Goal: Task Accomplishment & Management: Complete application form

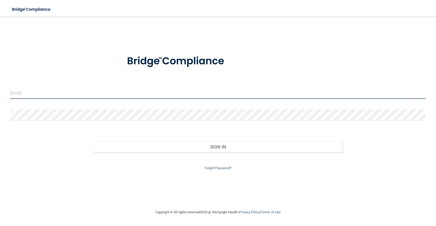
click at [50, 94] on input "email" at bounding box center [218, 93] width 416 height 12
type input "[EMAIL_ADDRESS][DOMAIN_NAME]"
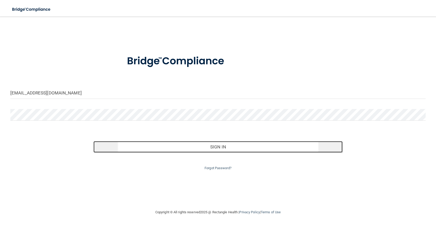
click at [226, 146] on button "Sign In" at bounding box center [218, 146] width 249 height 11
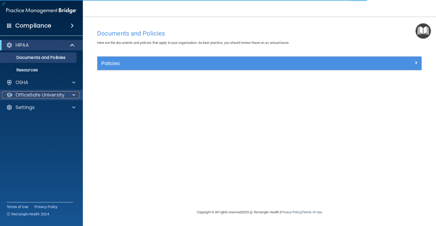
click at [59, 94] on p "OfficeSafe University" at bounding box center [40, 95] width 49 height 6
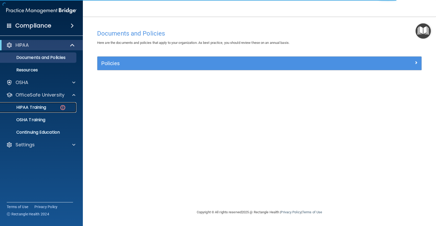
click at [46, 105] on p "HIPAA Training" at bounding box center [24, 107] width 43 height 5
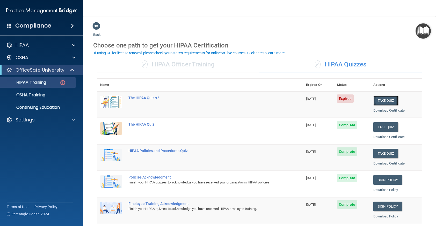
click at [379, 101] on button "Take Quiz" at bounding box center [386, 101] width 25 height 10
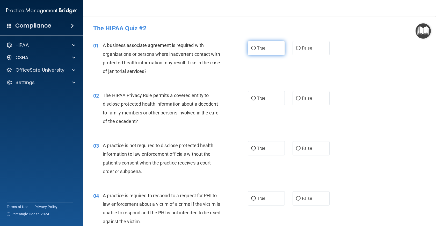
click at [257, 48] on span "True" at bounding box center [261, 48] width 8 height 5
click at [256, 48] on input "True" at bounding box center [253, 48] width 5 height 4
radio input "true"
click at [255, 97] on label "True" at bounding box center [266, 98] width 37 height 14
click at [255, 97] on input "True" at bounding box center [253, 98] width 5 height 4
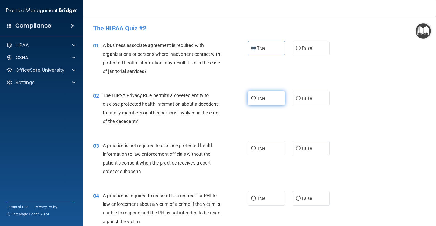
radio input "true"
click at [302, 146] on span "False" at bounding box center [307, 148] width 10 height 5
click at [301, 146] on input "False" at bounding box center [298, 148] width 5 height 4
radio input "true"
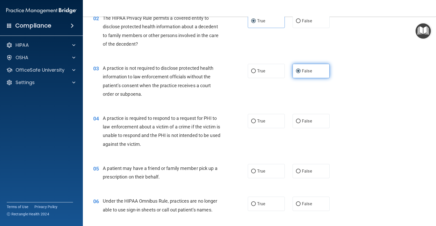
scroll to position [78, 0]
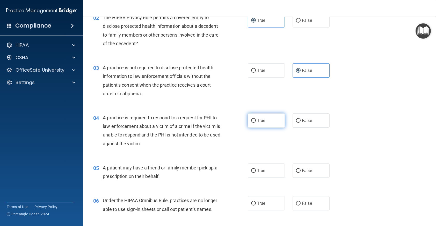
click at [259, 119] on span "True" at bounding box center [261, 120] width 8 height 5
click at [256, 119] on input "True" at bounding box center [253, 121] width 5 height 4
radio input "true"
click at [253, 171] on input "True" at bounding box center [253, 171] width 5 height 4
radio input "true"
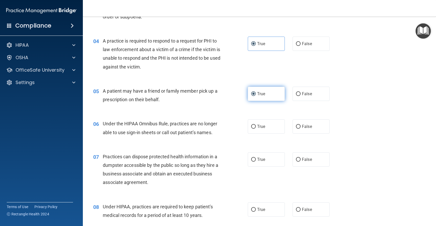
scroll to position [155, 0]
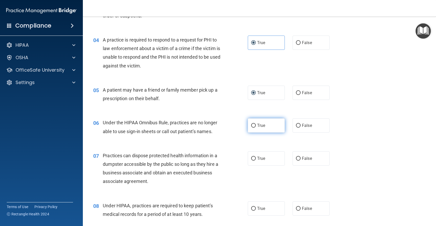
click at [252, 126] on input "True" at bounding box center [253, 126] width 5 height 4
radio input "true"
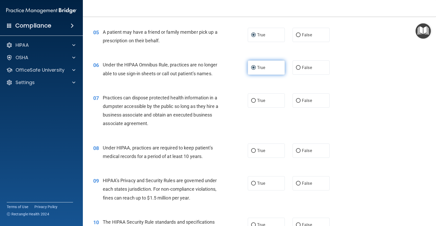
scroll to position [233, 0]
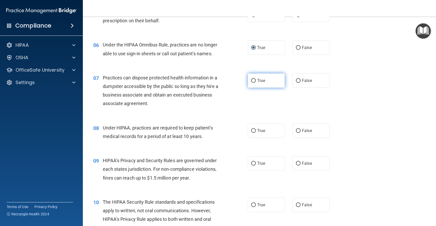
click at [251, 79] on input "True" at bounding box center [253, 81] width 5 height 4
radio input "true"
click at [251, 130] on input "True" at bounding box center [253, 131] width 5 height 4
radio input "true"
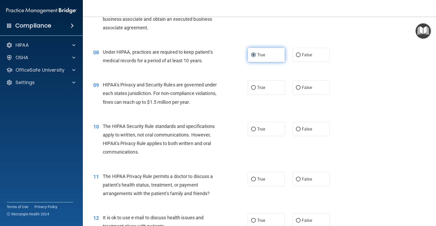
scroll to position [311, 0]
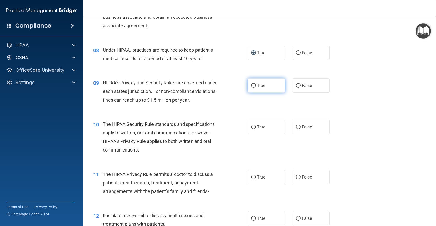
click at [257, 86] on span "True" at bounding box center [261, 85] width 8 height 5
click at [256, 86] on input "True" at bounding box center [253, 86] width 5 height 4
radio input "true"
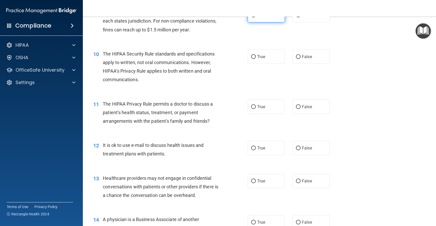
scroll to position [389, 0]
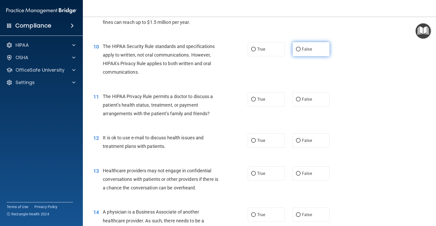
click at [302, 48] on span "False" at bounding box center [307, 49] width 10 height 5
click at [301, 48] on input "False" at bounding box center [298, 49] width 5 height 4
radio input "true"
click at [299, 99] on label "False" at bounding box center [311, 99] width 37 height 14
click at [299, 99] on input "False" at bounding box center [298, 99] width 5 height 4
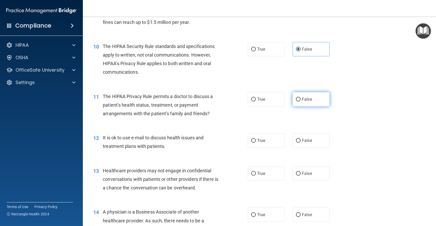
radio input "true"
click at [253, 140] on input "True" at bounding box center [253, 141] width 5 height 4
radio input "true"
click at [252, 172] on input "True" at bounding box center [253, 174] width 5 height 4
radio input "true"
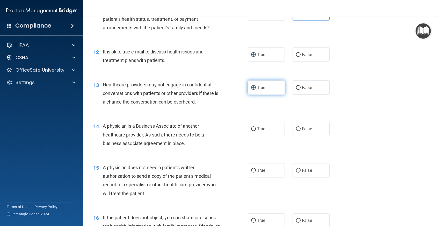
scroll to position [492, 0]
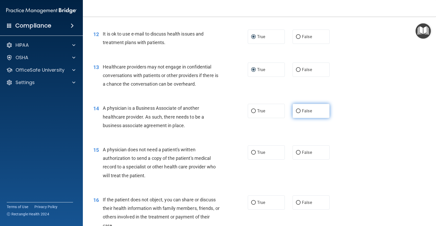
click at [299, 110] on input "False" at bounding box center [298, 111] width 5 height 4
radio input "true"
click at [298, 151] on input "False" at bounding box center [298, 153] width 5 height 4
radio input "true"
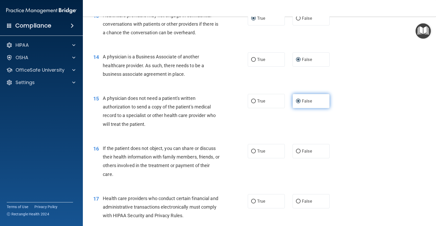
scroll to position [544, 0]
click at [253, 147] on label "True" at bounding box center [266, 150] width 37 height 14
click at [253, 149] on input "True" at bounding box center [253, 151] width 5 height 4
radio input "true"
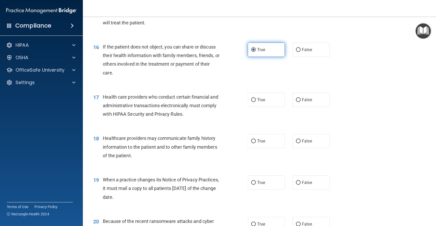
scroll to position [648, 0]
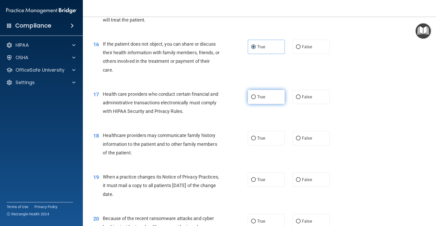
click at [254, 99] on input "True" at bounding box center [253, 97] width 5 height 4
radio input "true"
click at [296, 137] on input "False" at bounding box center [298, 138] width 5 height 4
radio input "true"
click at [254, 180] on input "True" at bounding box center [253, 180] width 5 height 4
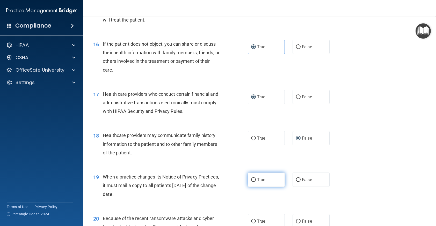
radio input "true"
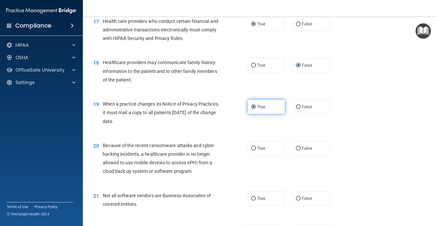
scroll to position [726, 0]
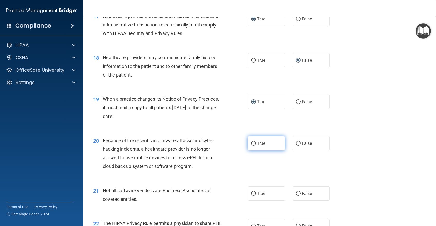
click at [254, 145] on input "True" at bounding box center [253, 144] width 5 height 4
radio input "true"
click at [252, 192] on input "True" at bounding box center [253, 194] width 5 height 4
radio input "true"
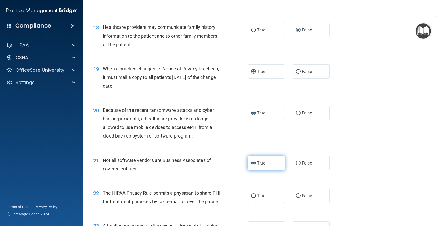
scroll to position [803, 0]
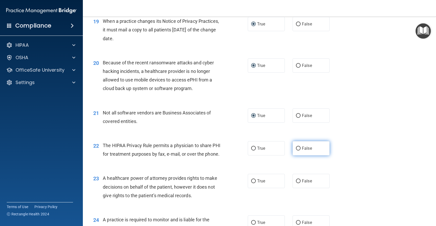
click at [302, 147] on span "False" at bounding box center [307, 148] width 10 height 5
click at [300, 147] on input "False" at bounding box center [298, 148] width 5 height 4
radio input "true"
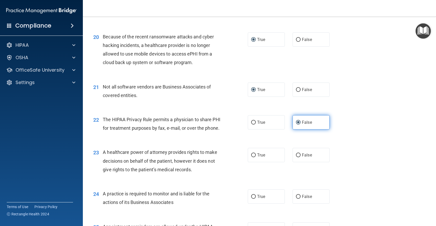
scroll to position [855, 0]
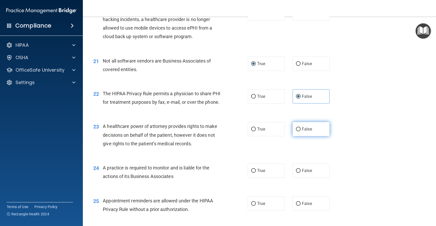
click at [302, 131] on span "False" at bounding box center [307, 128] width 10 height 5
click at [300, 131] on input "False" at bounding box center [298, 129] width 5 height 4
radio input "true"
click at [255, 178] on label "True" at bounding box center [266, 170] width 37 height 14
click at [255, 173] on input "True" at bounding box center [253, 171] width 5 height 4
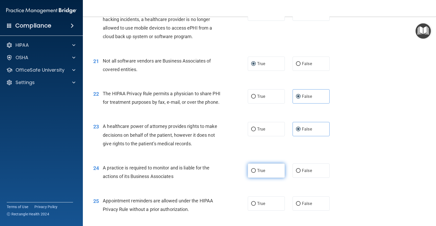
radio input "true"
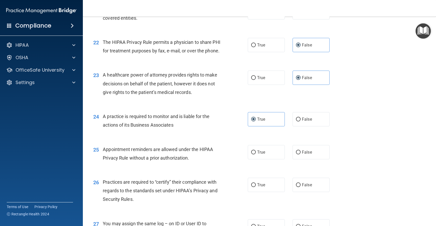
scroll to position [907, 0]
click at [253, 154] on input "True" at bounding box center [253, 152] width 5 height 4
radio input "true"
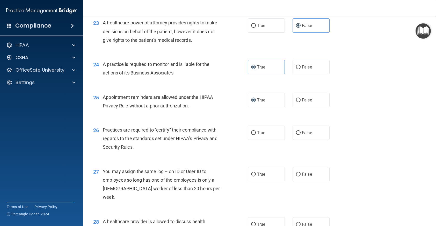
scroll to position [959, 0]
click at [252, 135] on input "True" at bounding box center [253, 133] width 5 height 4
radio input "true"
click at [302, 176] on span "False" at bounding box center [307, 173] width 10 height 5
click at [301, 176] on input "False" at bounding box center [298, 174] width 5 height 4
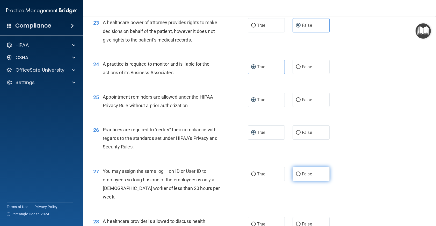
radio input "true"
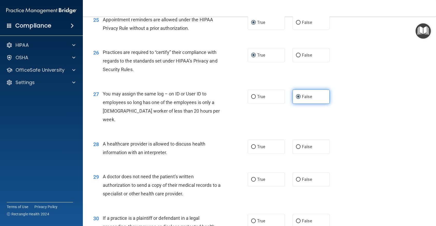
scroll to position [1037, 0]
click at [259, 145] on span "True" at bounding box center [261, 146] width 8 height 5
click at [256, 145] on input "True" at bounding box center [253, 146] width 5 height 4
radio input "true"
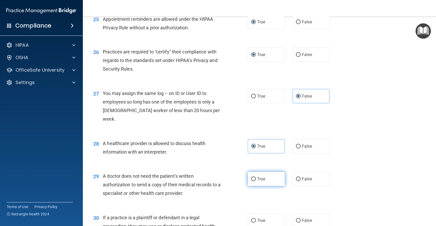
click at [253, 174] on label "True" at bounding box center [266, 179] width 37 height 14
click at [253, 177] on input "True" at bounding box center [253, 179] width 5 height 4
radio input "true"
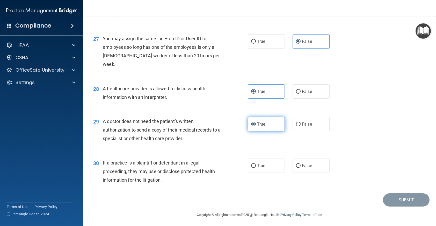
scroll to position [1093, 0]
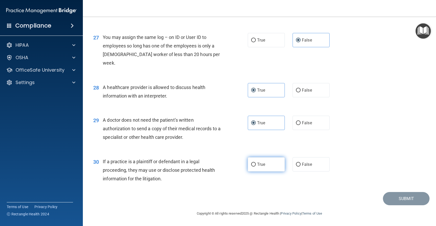
click at [258, 164] on span "True" at bounding box center [261, 164] width 8 height 5
click at [256, 164] on input "True" at bounding box center [253, 164] width 5 height 4
radio input "true"
click at [399, 199] on button "Submit" at bounding box center [406, 198] width 47 height 13
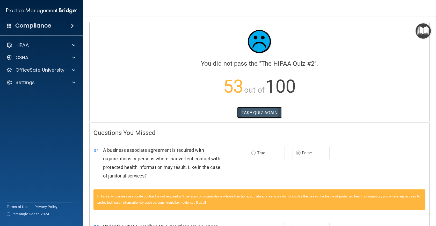
click at [272, 107] on button "TAKE QUIZ AGAIN" at bounding box center [259, 112] width 45 height 11
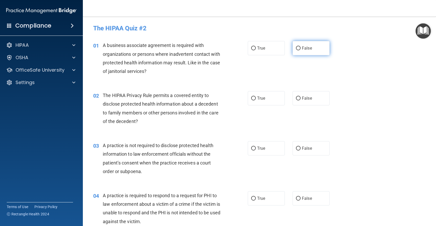
click at [298, 47] on input "False" at bounding box center [298, 48] width 5 height 4
radio input "true"
click at [254, 96] on label "True" at bounding box center [266, 98] width 37 height 14
click at [254, 96] on input "True" at bounding box center [253, 98] width 5 height 4
radio input "true"
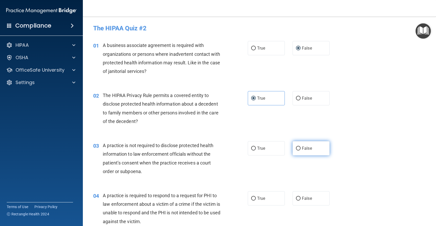
click at [300, 147] on label "False" at bounding box center [311, 148] width 37 height 14
click at [300, 147] on input "False" at bounding box center [298, 148] width 5 height 4
radio input "true"
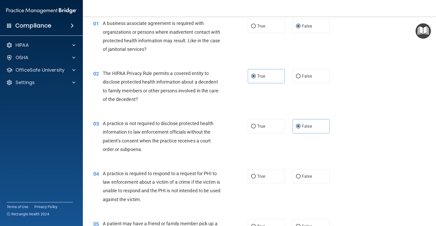
scroll to position [52, 0]
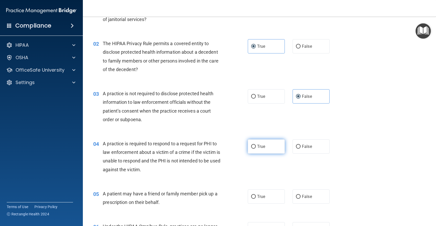
click at [252, 146] on input "True" at bounding box center [253, 147] width 5 height 4
radio input "true"
click at [253, 193] on label "True" at bounding box center [266, 196] width 37 height 14
click at [253, 195] on input "True" at bounding box center [253, 197] width 5 height 4
radio input "true"
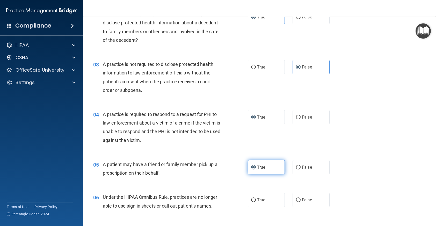
scroll to position [130, 0]
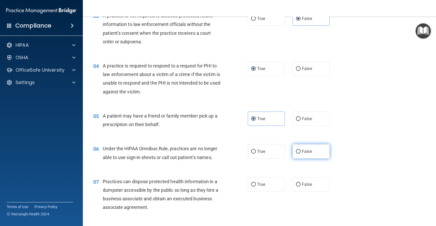
click at [299, 151] on label "False" at bounding box center [311, 151] width 37 height 14
click at [299, 151] on input "False" at bounding box center [298, 152] width 5 height 4
radio input "true"
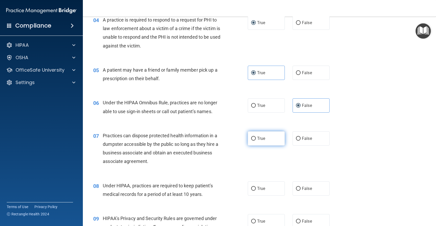
scroll to position [181, 0]
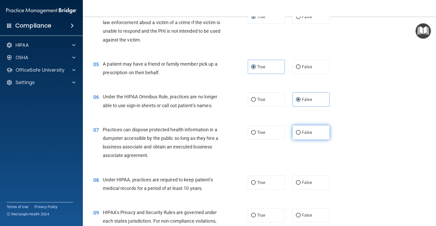
click at [298, 134] on input "False" at bounding box center [298, 133] width 5 height 4
radio input "true"
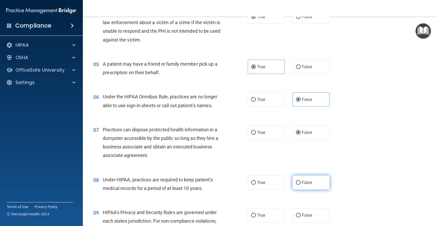
click at [296, 181] on input "False" at bounding box center [298, 183] width 5 height 4
radio input "true"
click at [255, 182] on label "True" at bounding box center [266, 182] width 37 height 14
click at [255, 182] on input "True" at bounding box center [253, 183] width 5 height 4
radio input "true"
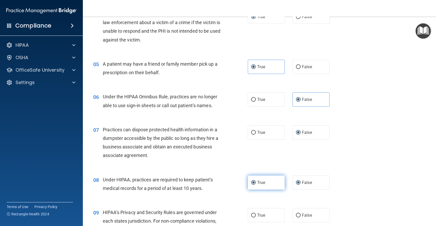
radio input "false"
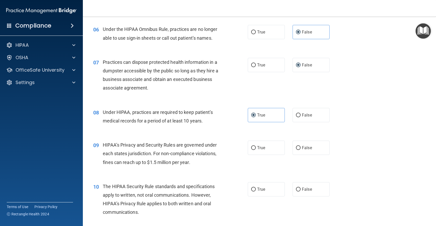
scroll to position [259, 0]
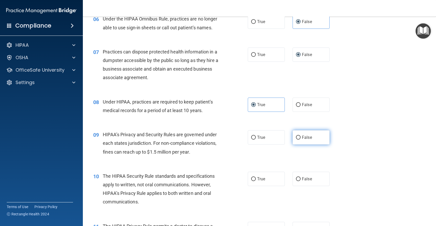
click at [298, 136] on input "False" at bounding box center [298, 138] width 5 height 4
radio input "true"
click at [254, 179] on label "True" at bounding box center [266, 179] width 37 height 14
click at [254, 179] on input "True" at bounding box center [253, 179] width 5 height 4
radio input "true"
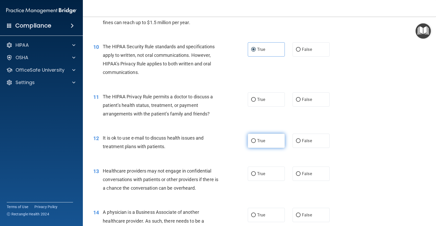
scroll to position [389, 0]
click at [251, 99] on input "True" at bounding box center [253, 99] width 5 height 4
radio input "true"
click at [257, 137] on label "True" at bounding box center [266, 140] width 37 height 14
click at [256, 139] on input "True" at bounding box center [253, 141] width 5 height 4
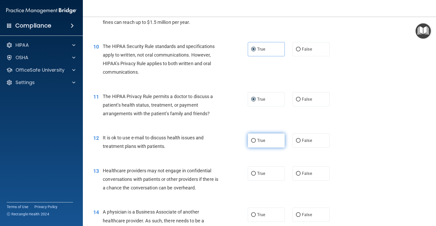
radio input "true"
click at [297, 173] on input "False" at bounding box center [298, 174] width 5 height 4
radio input "true"
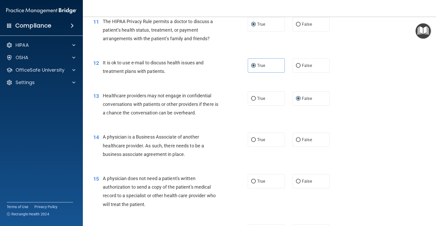
scroll to position [466, 0]
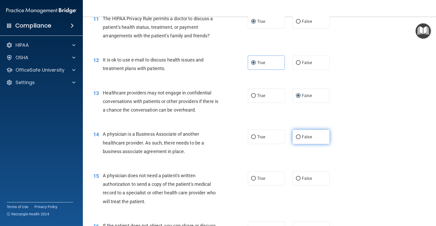
click at [297, 135] on input "False" at bounding box center [298, 137] width 5 height 4
radio input "true"
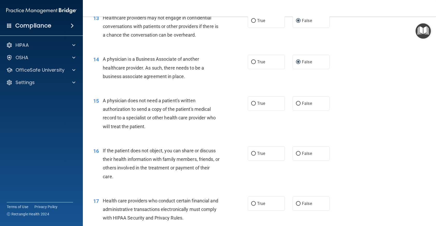
scroll to position [544, 0]
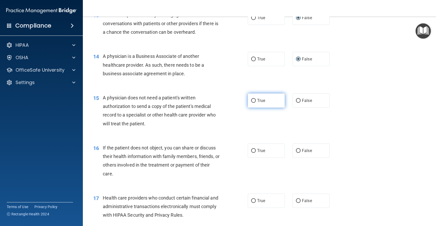
click at [251, 100] on input "True" at bounding box center [253, 101] width 5 height 4
radio input "true"
click at [254, 150] on label "True" at bounding box center [266, 150] width 37 height 14
click at [254, 150] on input "True" at bounding box center [253, 151] width 5 height 4
radio input "true"
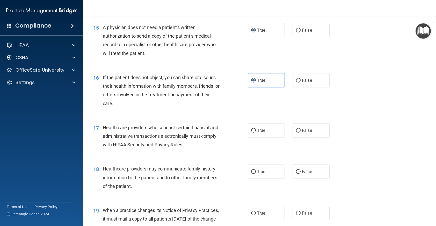
scroll to position [622, 0]
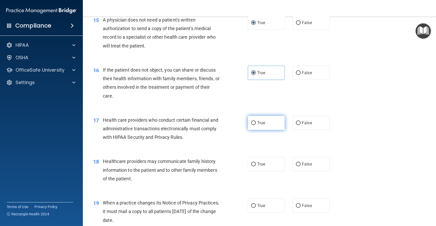
click at [252, 124] on input "True" at bounding box center [253, 123] width 5 height 4
radio input "true"
click at [298, 161] on label "False" at bounding box center [311, 164] width 37 height 14
click at [298, 162] on input "False" at bounding box center [298, 164] width 5 height 4
radio input "true"
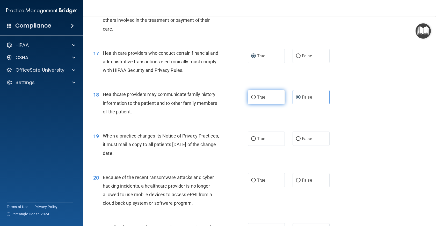
scroll to position [700, 0]
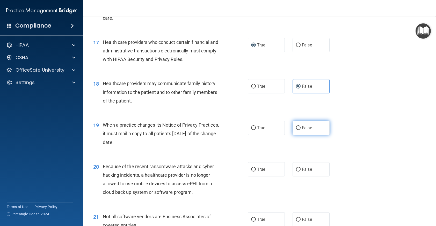
click at [296, 126] on input "False" at bounding box center [298, 128] width 5 height 4
radio input "true"
click at [298, 169] on input "False" at bounding box center [298, 169] width 5 height 4
radio input "true"
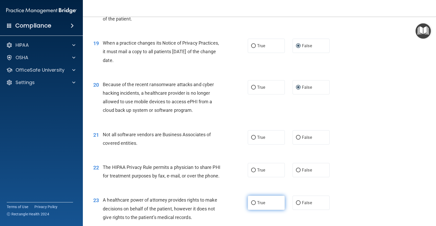
scroll to position [803, 0]
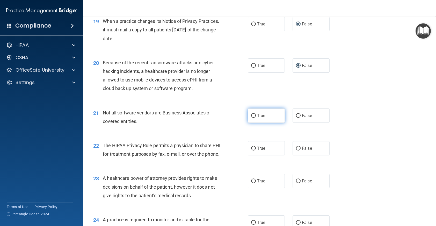
click at [257, 114] on span "True" at bounding box center [261, 115] width 8 height 5
click at [256, 114] on input "True" at bounding box center [253, 116] width 5 height 4
radio input "true"
click at [253, 146] on input "True" at bounding box center [253, 148] width 5 height 4
radio input "true"
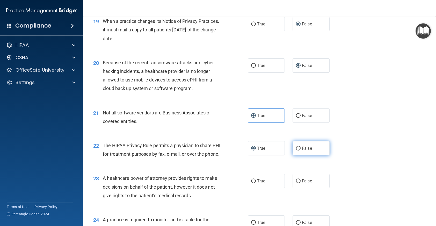
click at [299, 148] on input "False" at bounding box center [298, 148] width 5 height 4
radio input "true"
radio input "false"
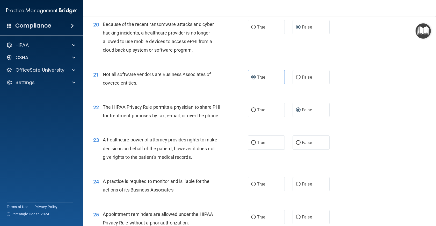
scroll to position [855, 0]
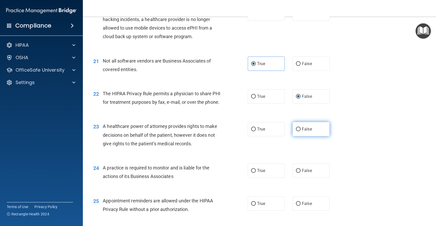
click at [297, 131] on input "False" at bounding box center [298, 129] width 5 height 4
radio input "true"
click at [296, 173] on input "False" at bounding box center [298, 171] width 5 height 4
radio input "true"
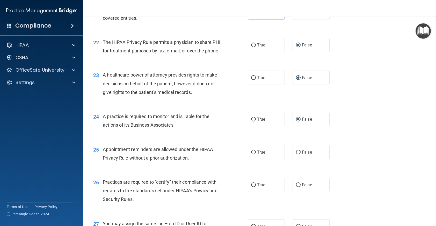
scroll to position [907, 0]
click at [250, 156] on label "True" at bounding box center [266, 151] width 37 height 14
click at [251, 154] on input "True" at bounding box center [253, 152] width 5 height 4
radio input "true"
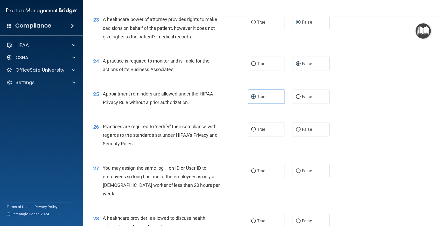
scroll to position [985, 0]
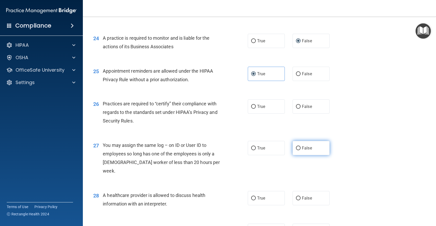
click at [298, 150] on input "False" at bounding box center [298, 148] width 5 height 4
radio input "true"
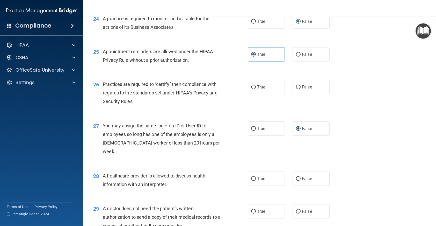
scroll to position [1037, 0]
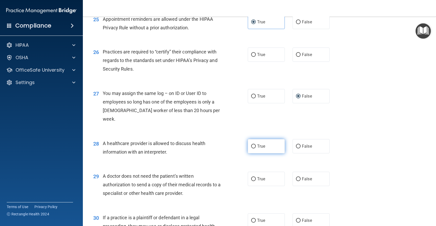
click at [251, 145] on input "True" at bounding box center [253, 146] width 5 height 4
radio input "true"
click at [250, 175] on label "True" at bounding box center [266, 179] width 37 height 14
click at [251, 177] on input "True" at bounding box center [253, 179] width 5 height 4
radio input "true"
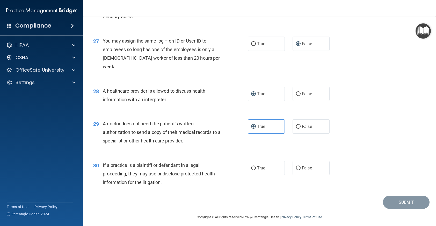
scroll to position [1093, 0]
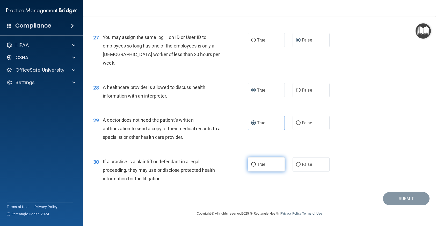
click at [251, 164] on input "True" at bounding box center [253, 164] width 5 height 4
radio input "true"
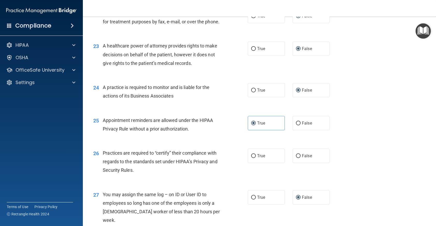
scroll to position [937, 0]
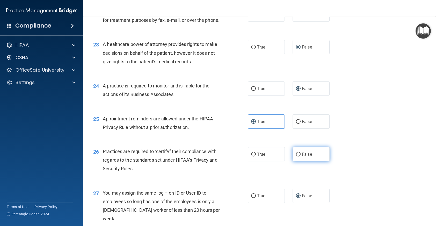
click at [302, 157] on span "False" at bounding box center [307, 154] width 10 height 5
click at [300, 156] on input "False" at bounding box center [298, 154] width 5 height 4
radio input "true"
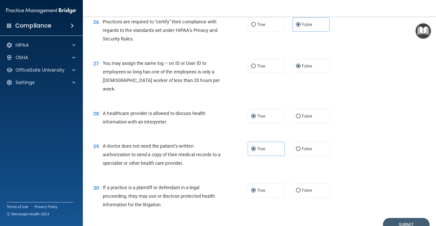
scroll to position [1093, 0]
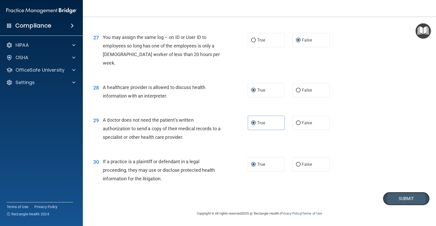
click at [401, 197] on button "Submit" at bounding box center [406, 198] width 47 height 13
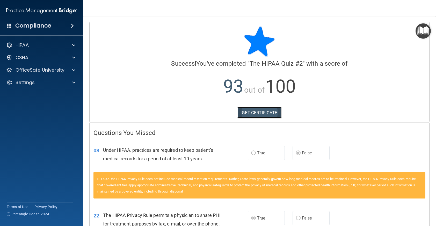
click at [264, 111] on link "GET CERTIFICATE" at bounding box center [260, 112] width 44 height 11
